Goal: Transaction & Acquisition: Download file/media

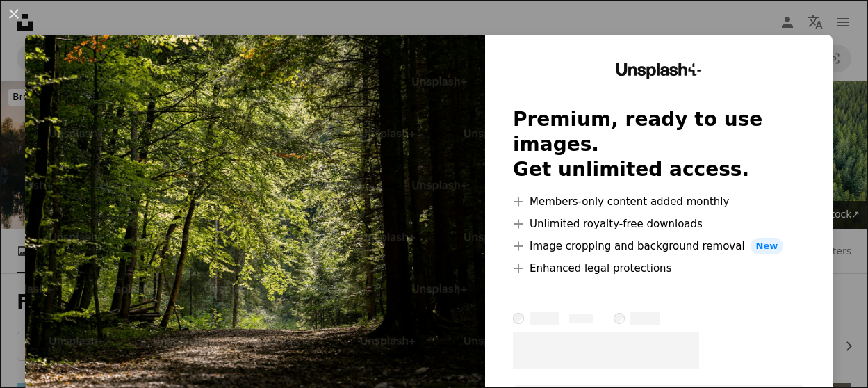
scroll to position [2913, 0]
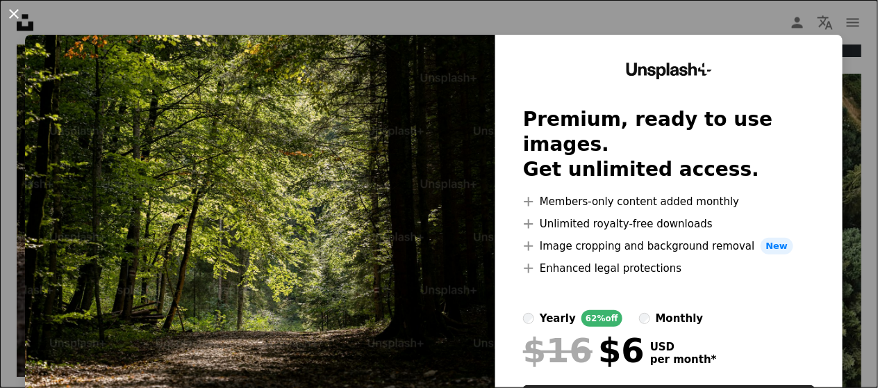
click at [12, 11] on button "An X shape" at bounding box center [14, 14] width 17 height 17
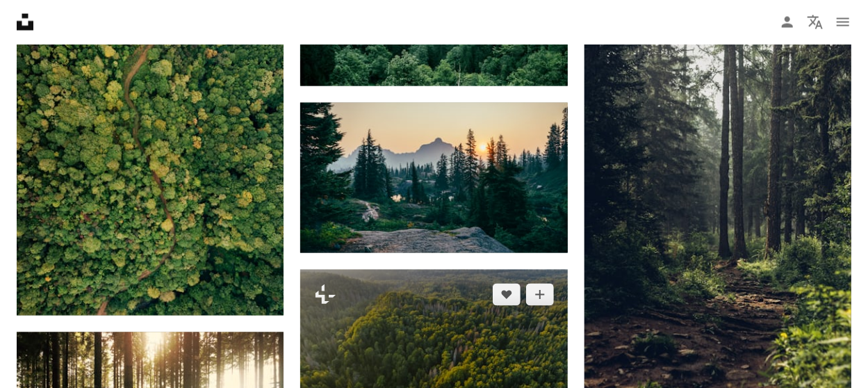
scroll to position [1037, 0]
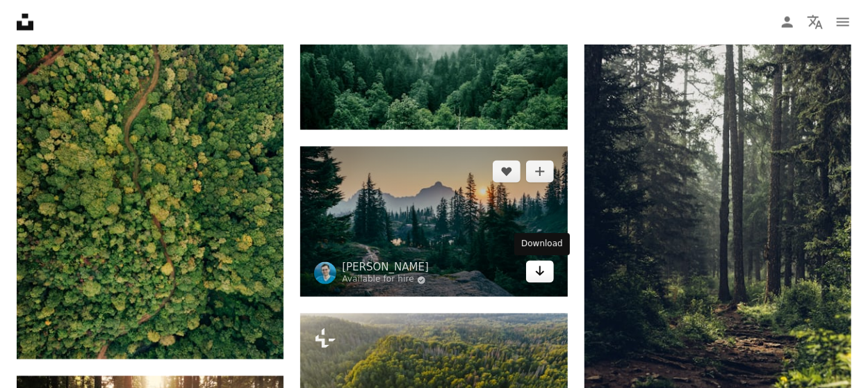
click at [538, 270] on icon "Arrow pointing down" at bounding box center [539, 271] width 11 height 17
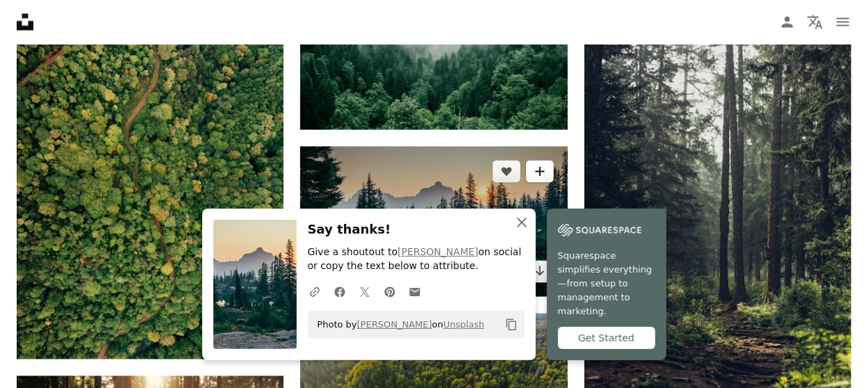
drag, startPoint x: 520, startPoint y: 229, endPoint x: 550, endPoint y: 181, distance: 56.5
click at [522, 224] on button "An X shape Close" at bounding box center [522, 222] width 28 height 28
